Goal: Find specific page/section: Find specific page/section

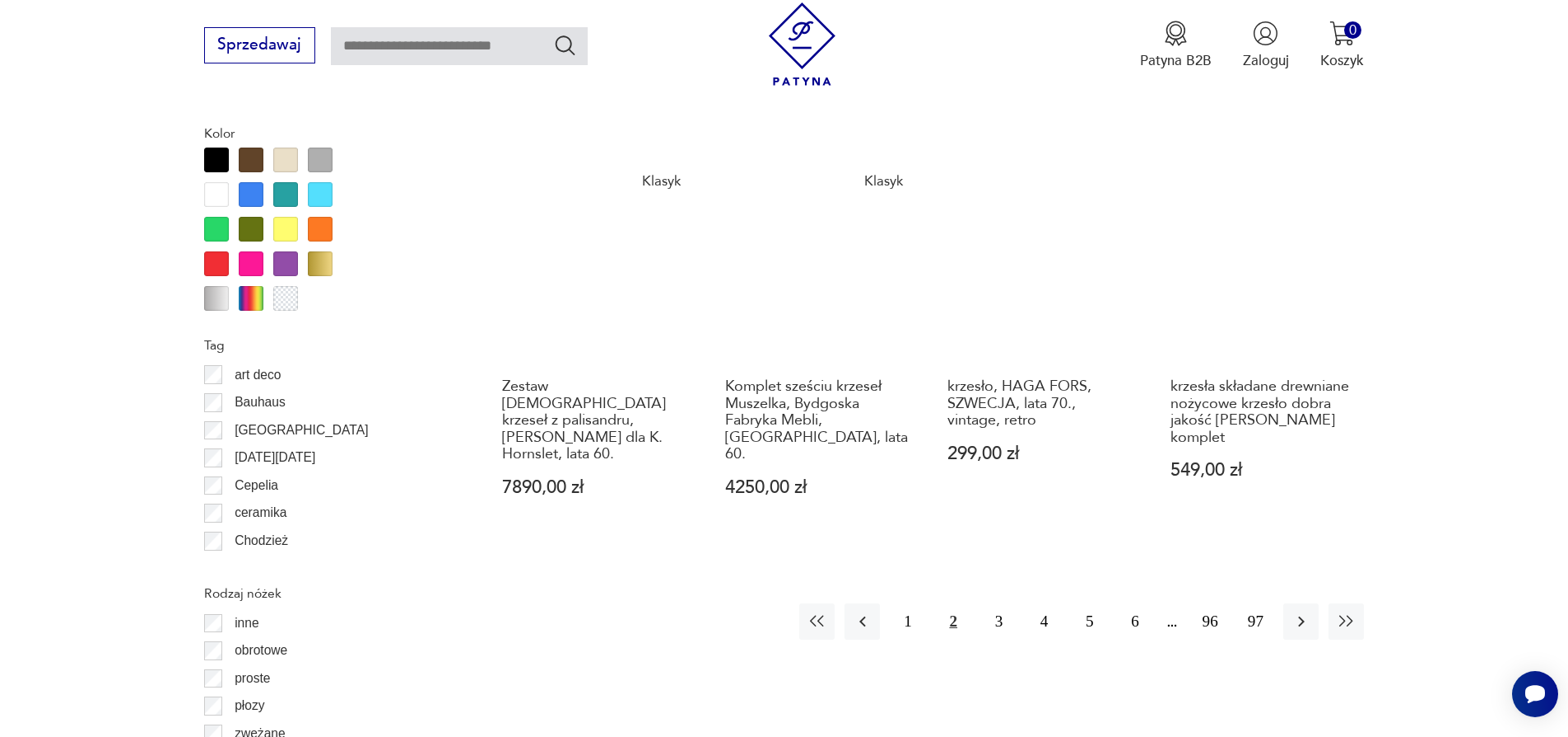
scroll to position [1928, 0]
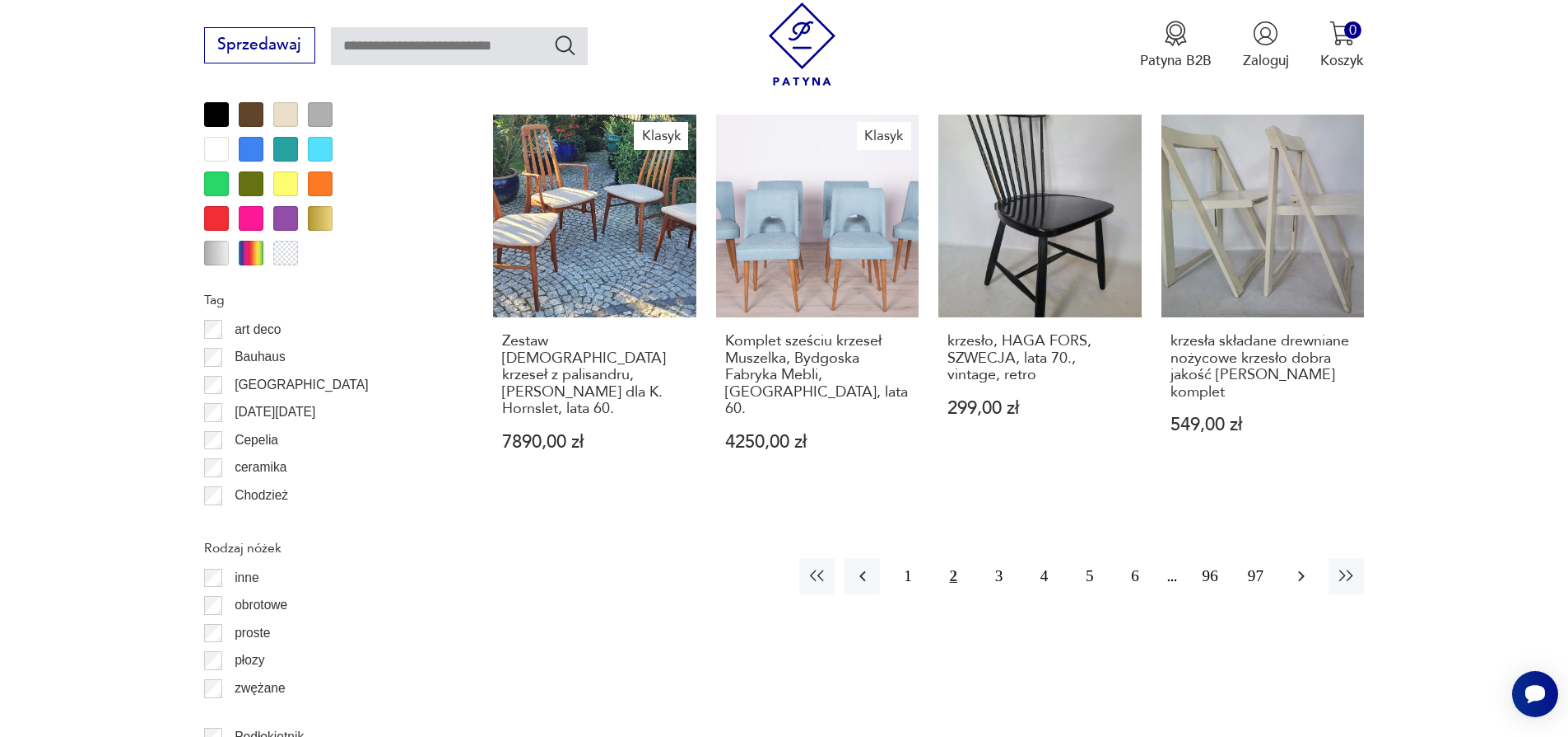
click at [1303, 566] on icon "button" at bounding box center [1301, 576] width 20 height 20
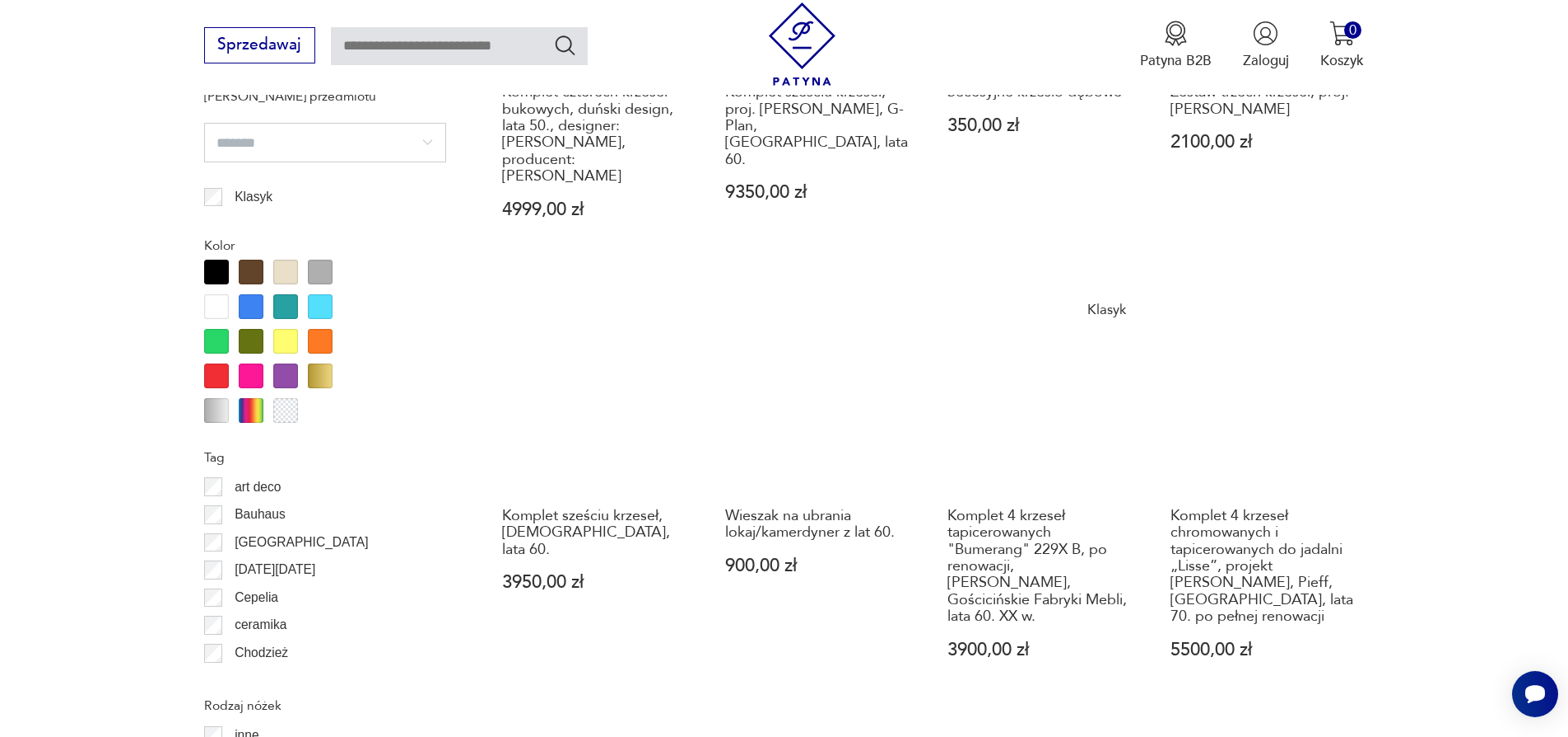
scroll to position [1866, 0]
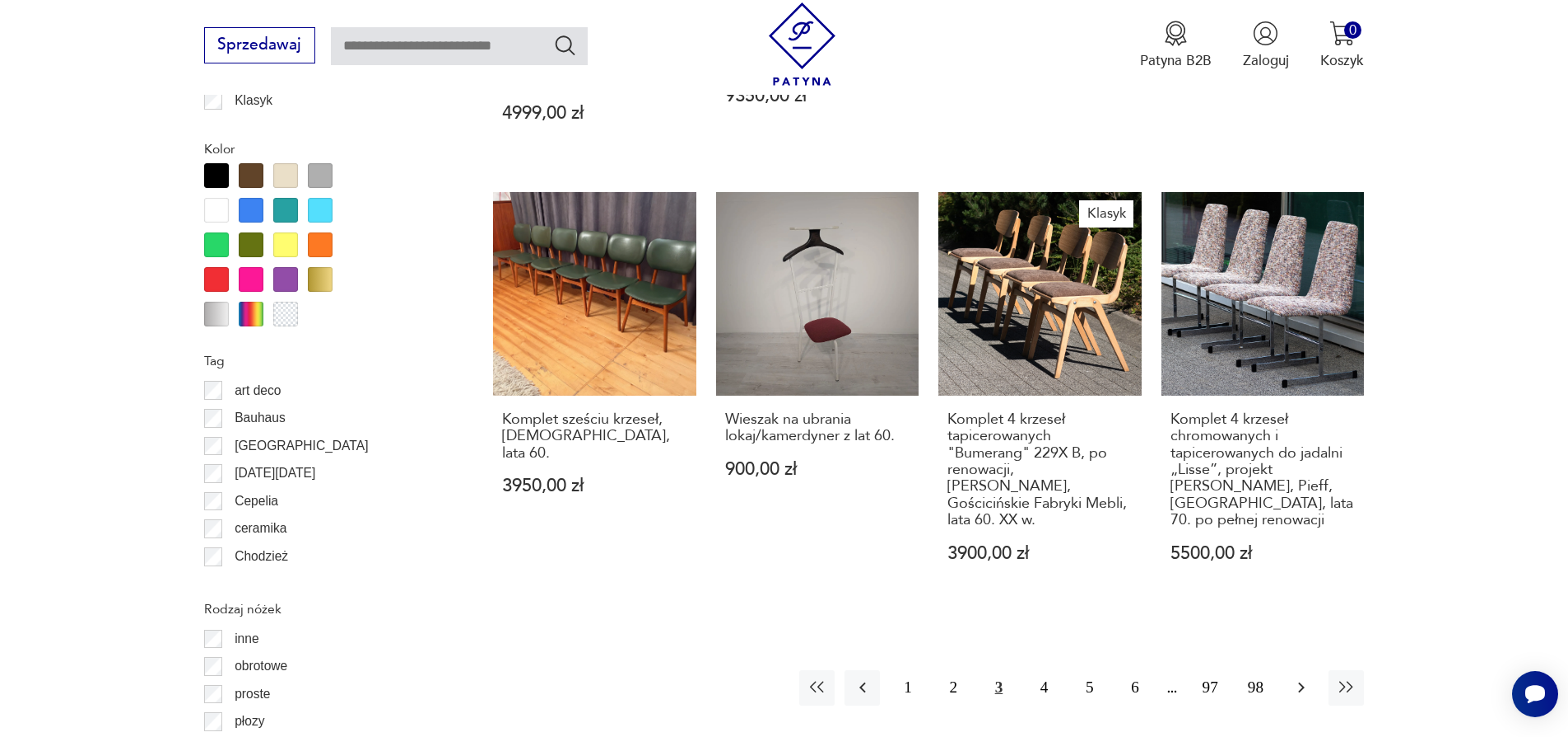
click at [1294, 678] on icon "button" at bounding box center [1301, 687] width 20 height 20
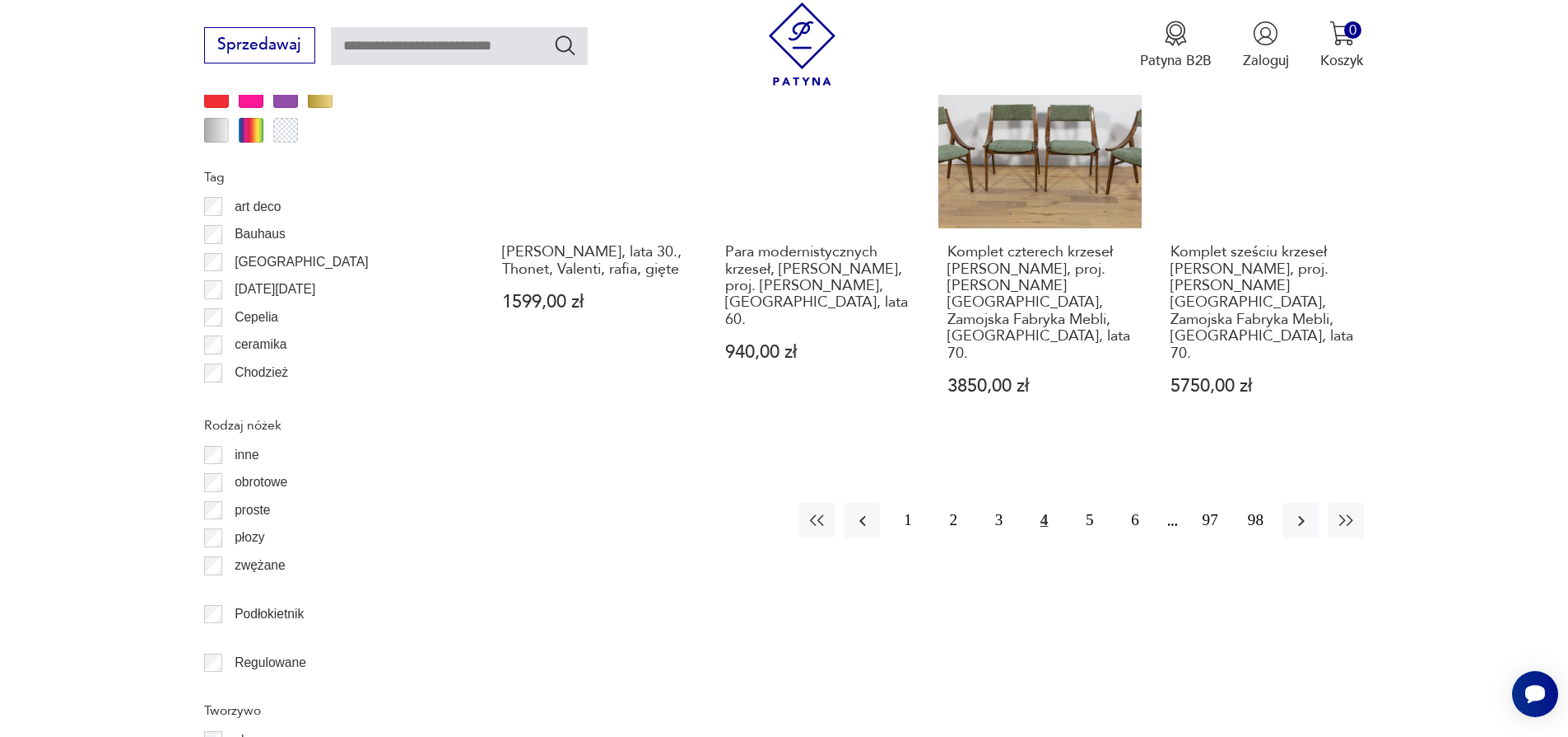
scroll to position [2114, 0]
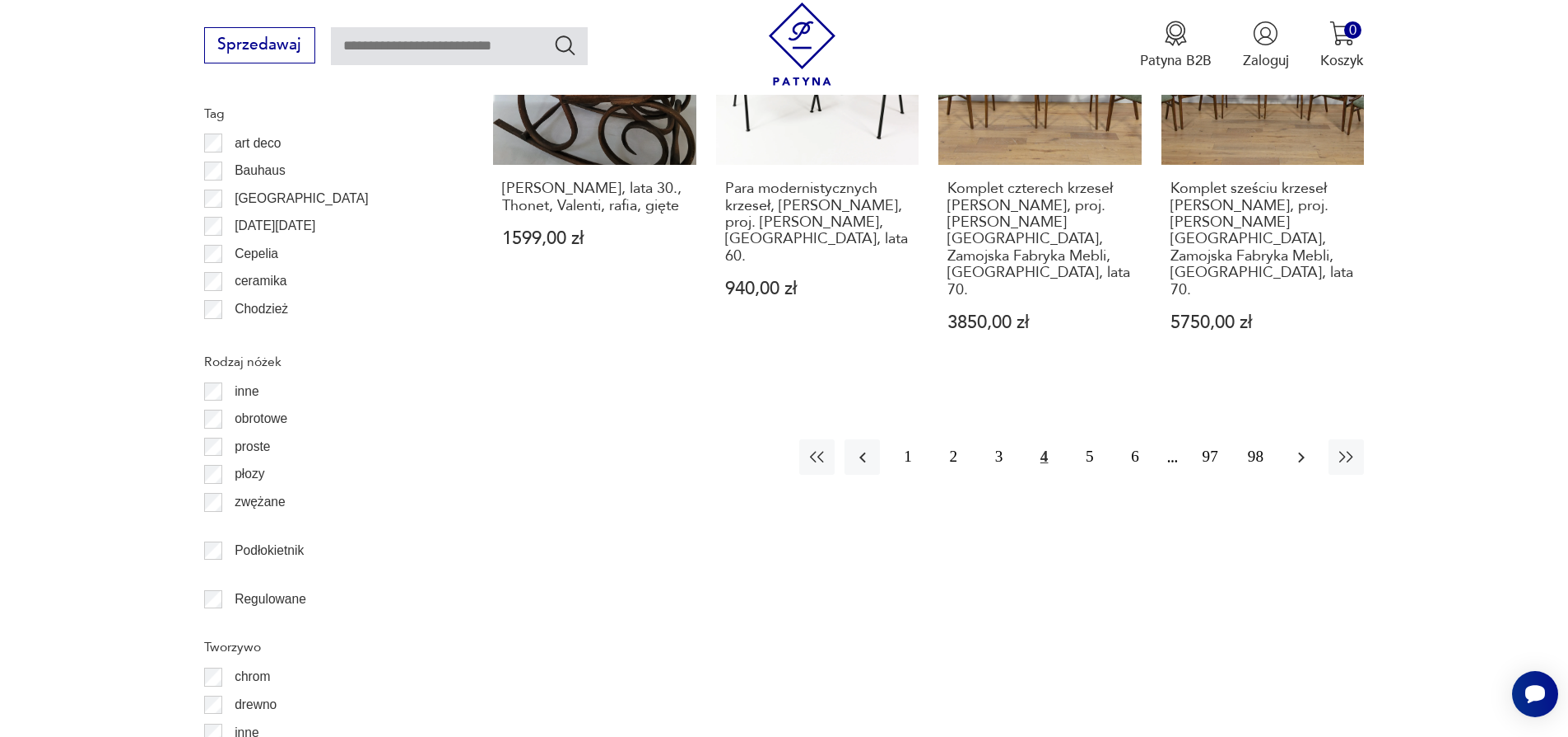
click at [1294, 447] on icon "button" at bounding box center [1301, 457] width 20 height 20
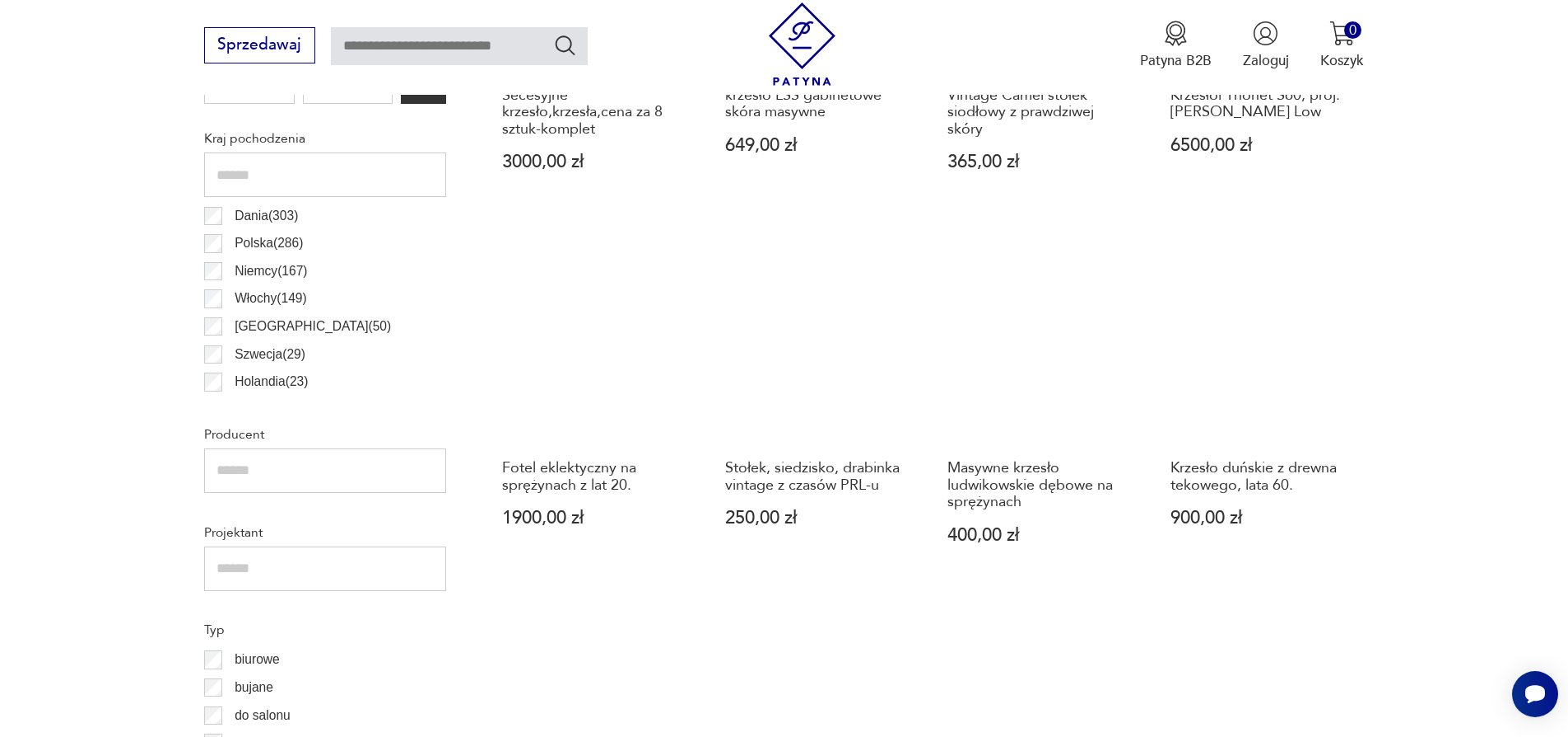
scroll to position [1043, 0]
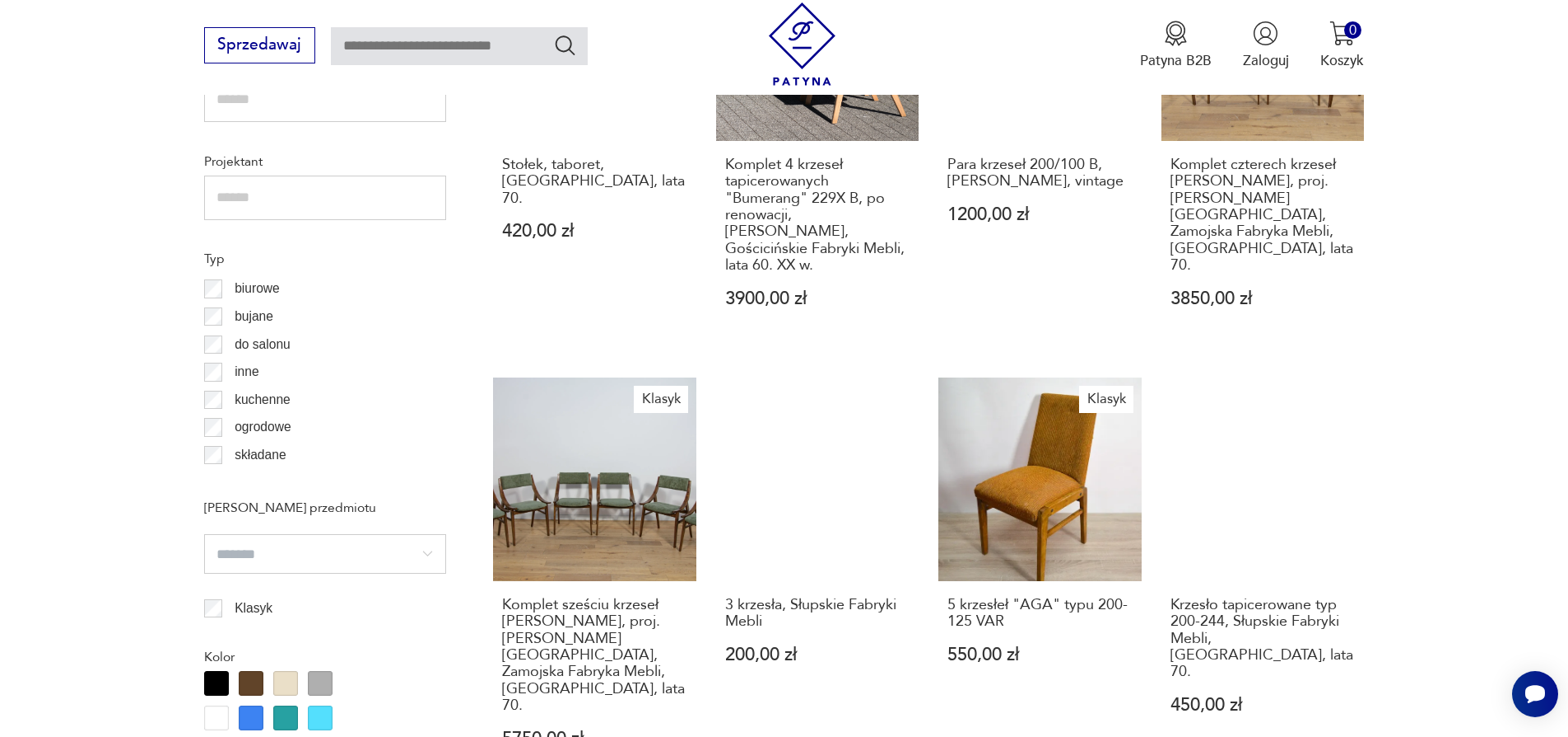
scroll to position [1372, 0]
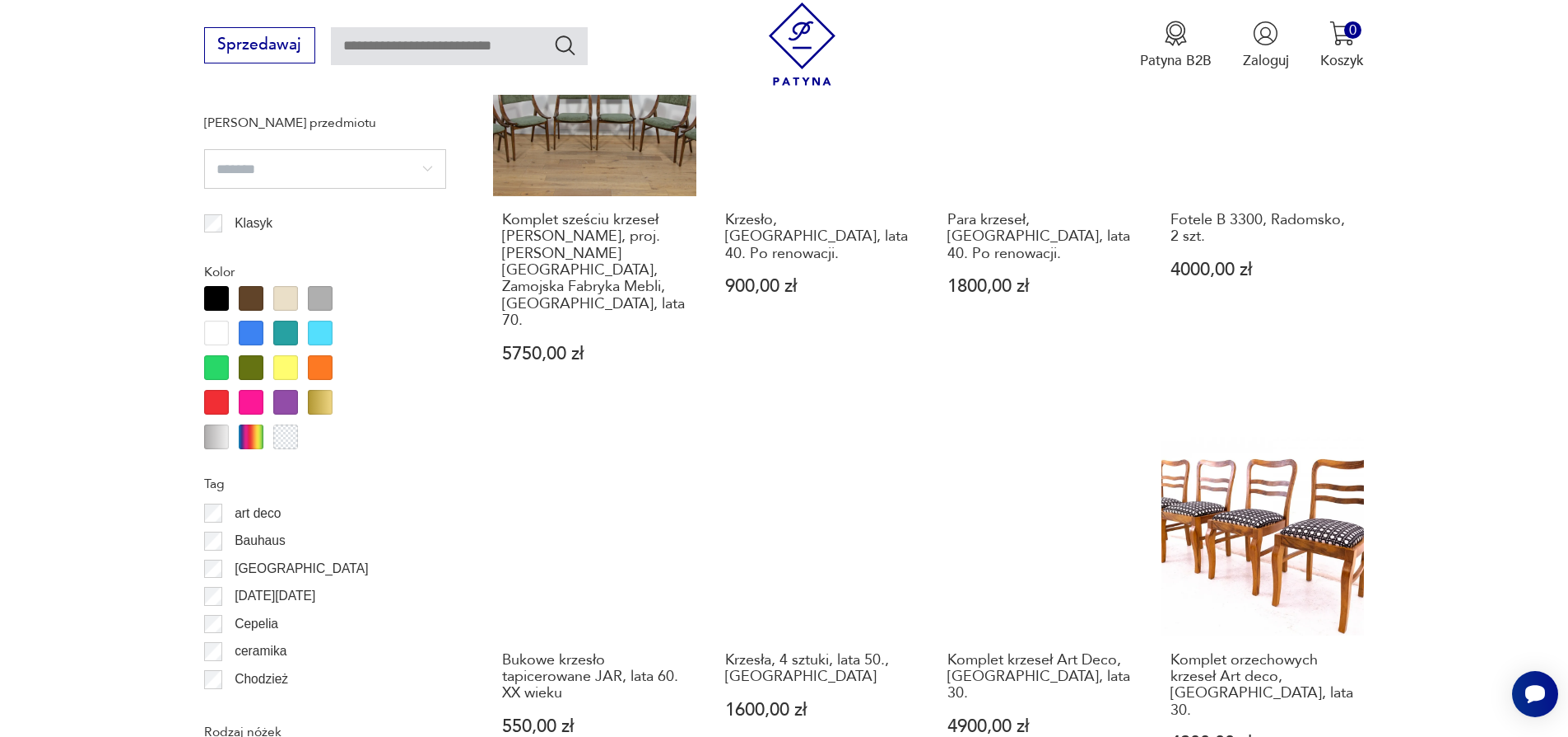
scroll to position [1785, 0]
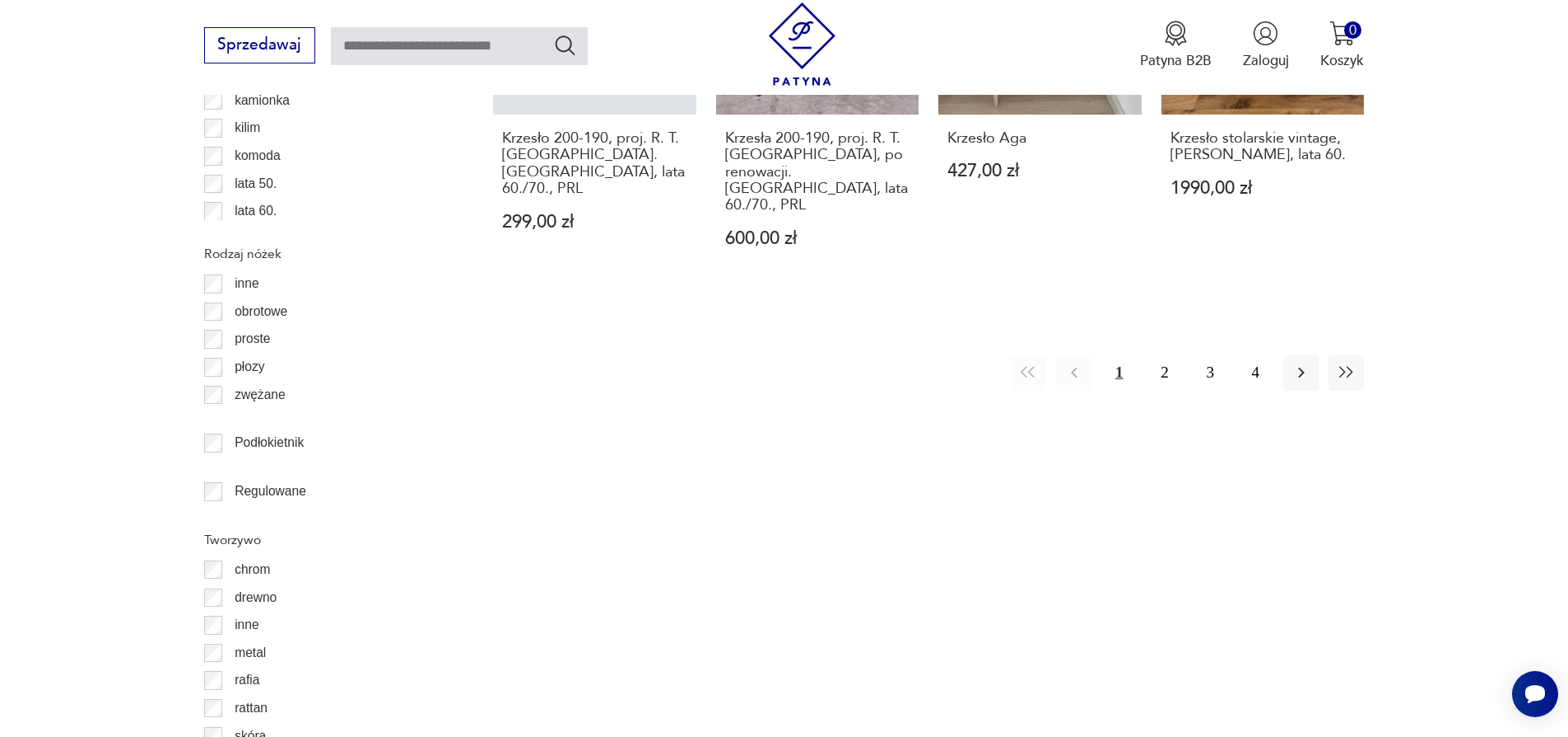
scroll to position [1993, 0]
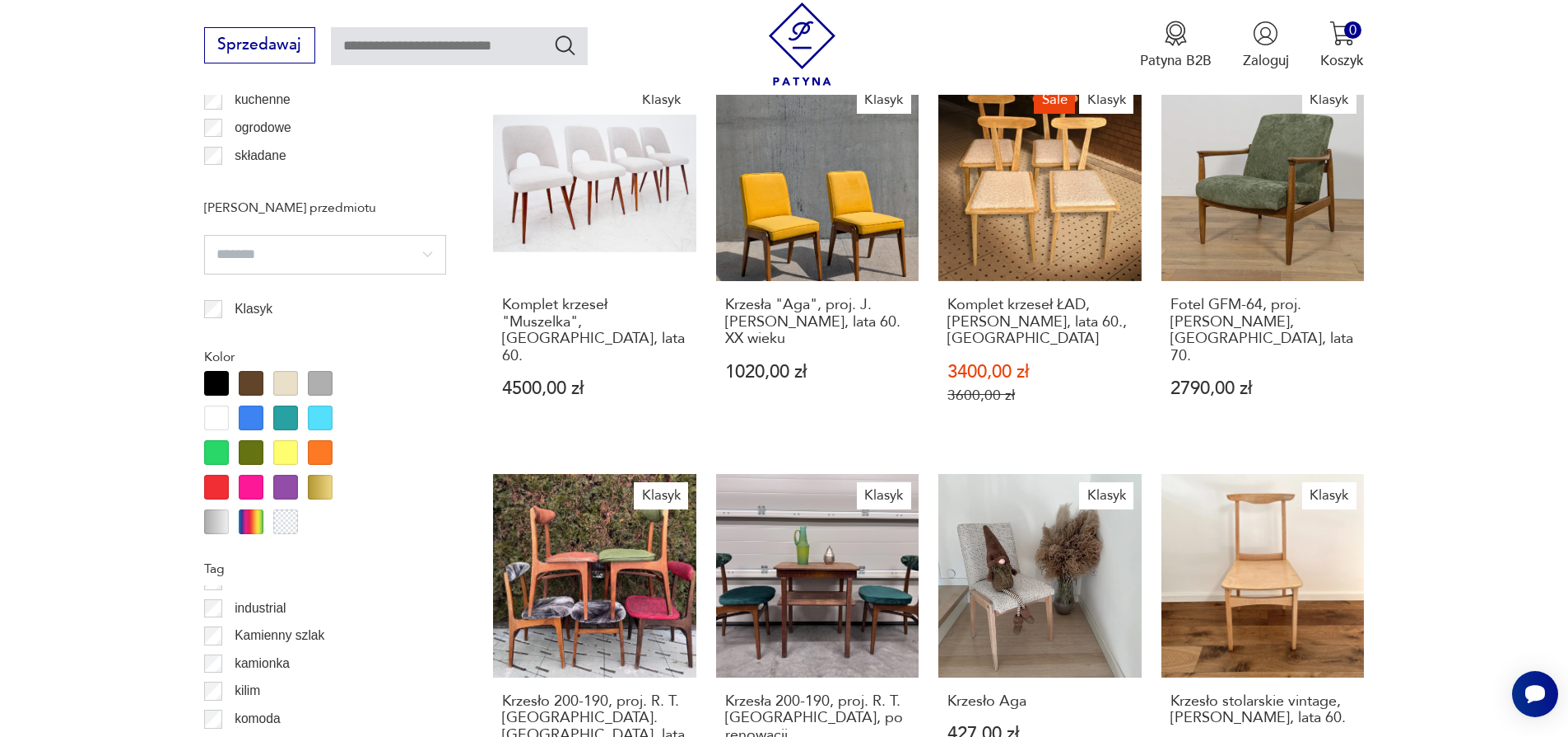
scroll to position [1334, 0]
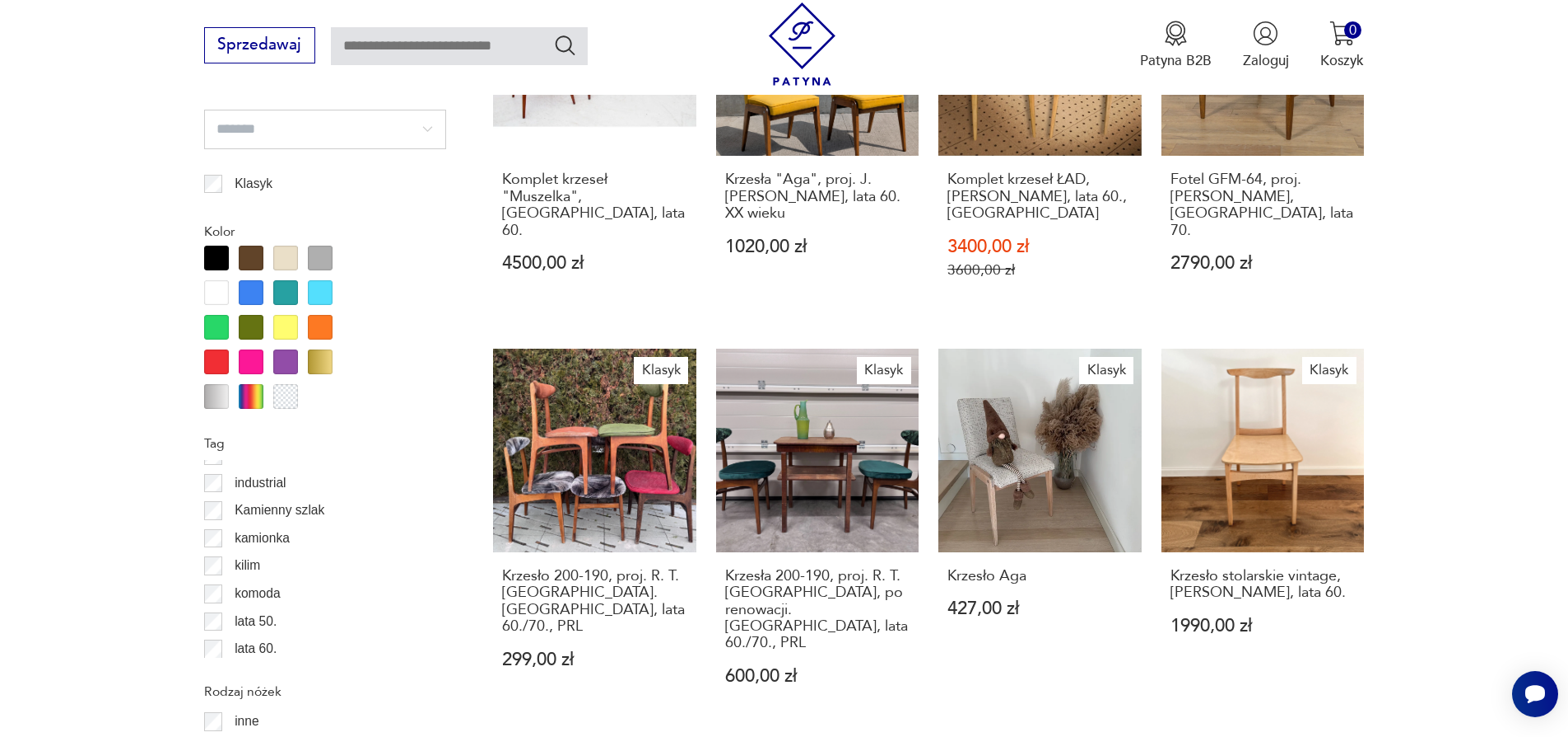
click at [323, 320] on div at bounding box center [320, 327] width 25 height 25
